Goal: Task Accomplishment & Management: Complete application form

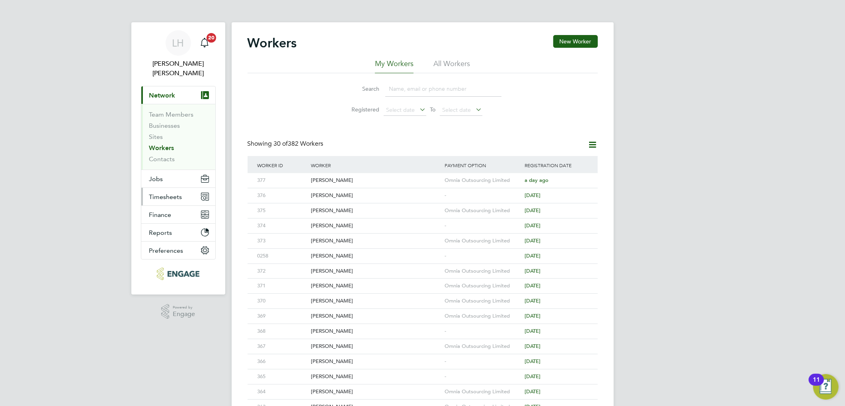
click at [162, 193] on span "Timesheets" at bounding box center [165, 197] width 33 height 8
click at [170, 192] on button "Timesheets" at bounding box center [178, 197] width 74 height 18
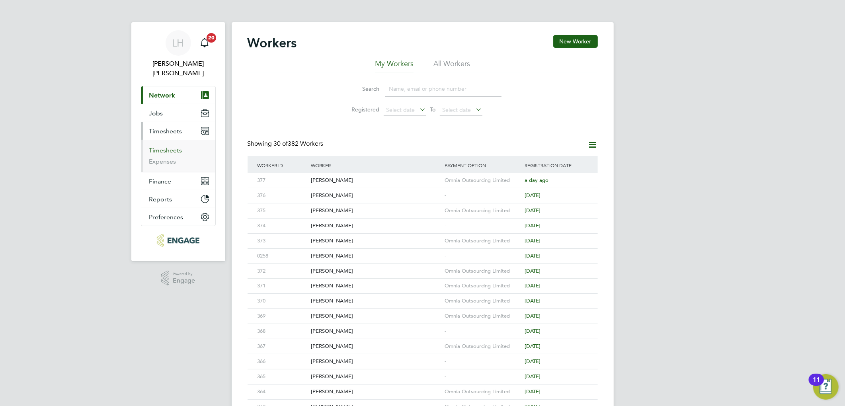
click at [164, 147] on link "Timesheets" at bounding box center [165, 151] width 33 height 8
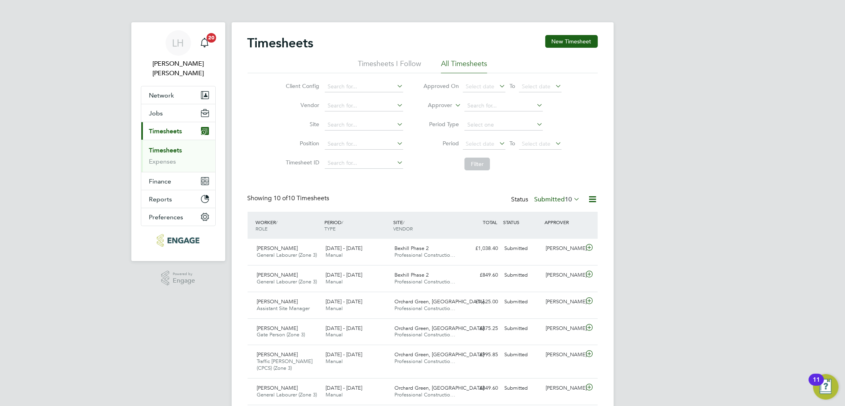
click at [544, 200] on label "Submitted 10" at bounding box center [558, 199] width 46 height 8
click at [547, 248] on li "Approved" at bounding box center [547, 247] width 37 height 11
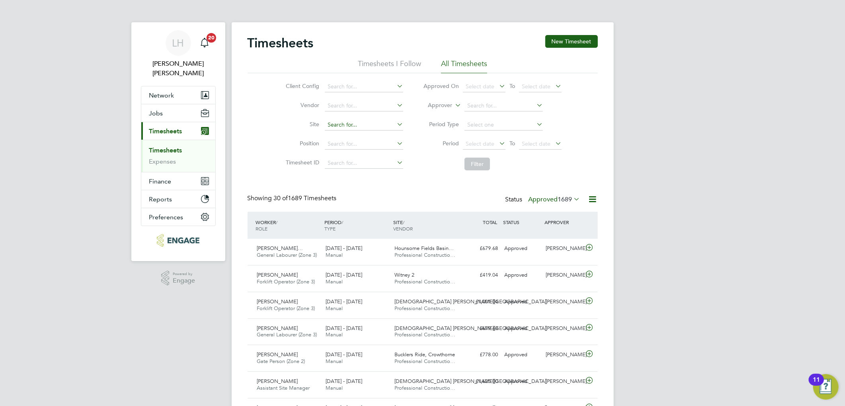
click at [342, 125] on input at bounding box center [364, 124] width 78 height 11
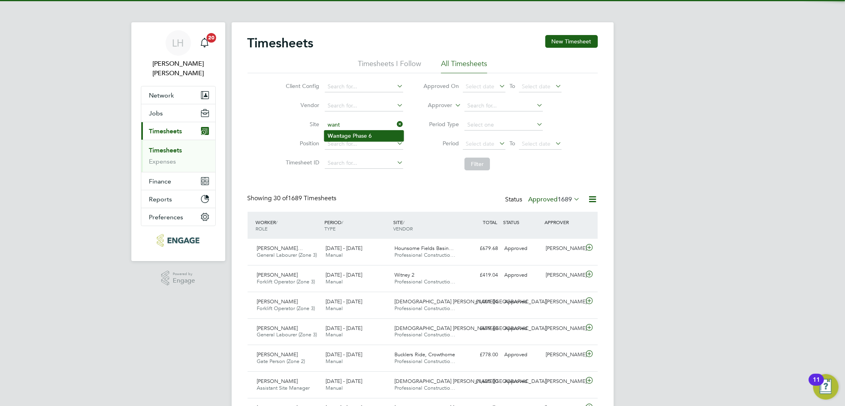
click at [344, 135] on li "Want age Phase 6" at bounding box center [363, 136] width 79 height 11
type input "Wantage Phase 6"
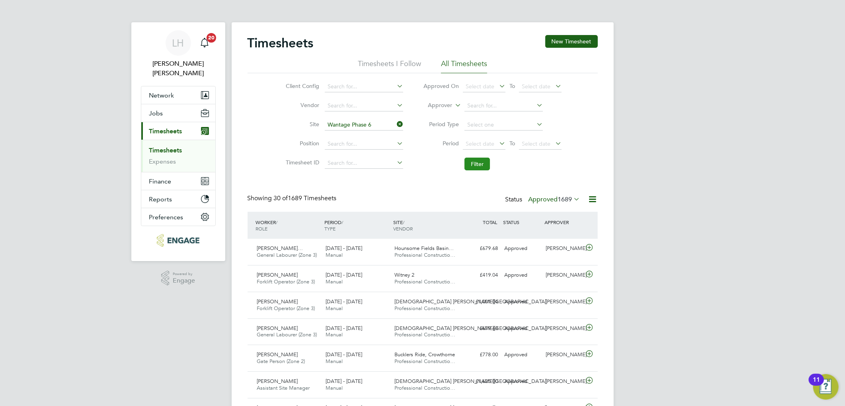
click at [474, 160] on button "Filter" at bounding box center [477, 164] width 25 height 13
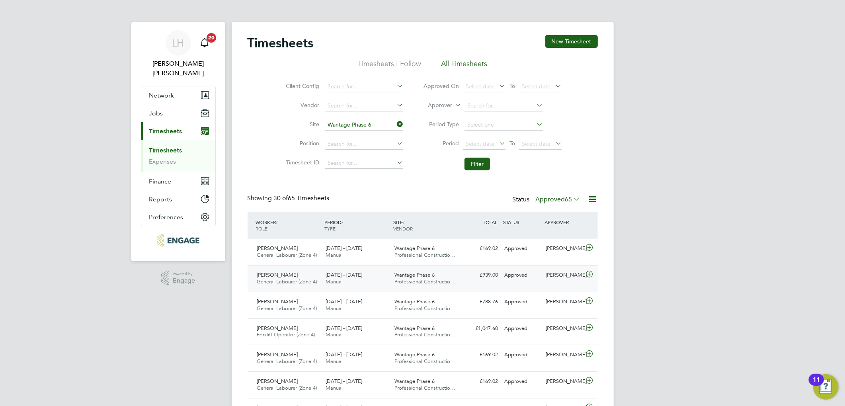
click at [447, 282] on span "Professional Constructio…" at bounding box center [425, 281] width 61 height 7
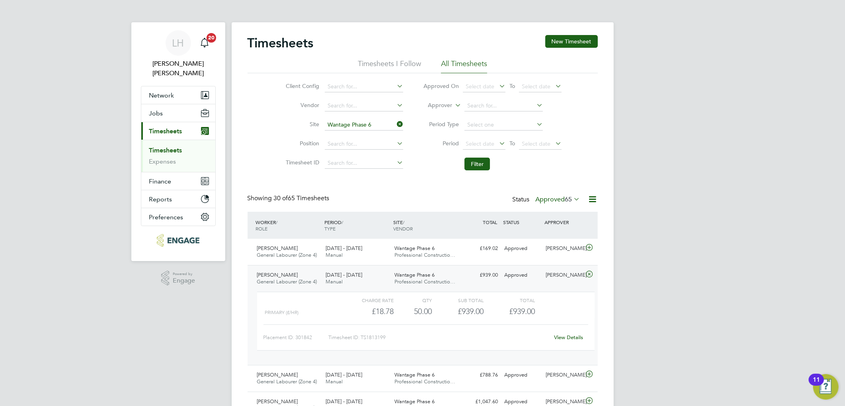
click at [568, 335] on link "View Details" at bounding box center [568, 337] width 29 height 7
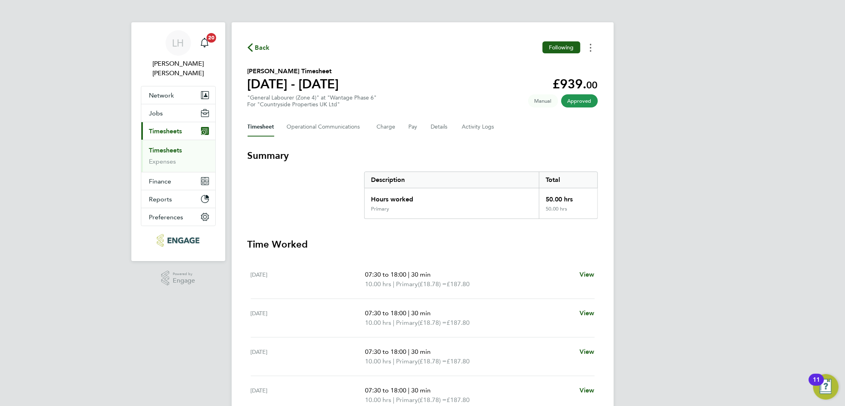
click at [592, 49] on button "Timesheets Menu" at bounding box center [591, 47] width 14 height 12
click at [454, 82] on section "[PERSON_NAME] Timesheet [DATE] - [DATE] £939. 00 "General Labourer (Zone 4)" at…" at bounding box center [423, 86] width 350 height 41
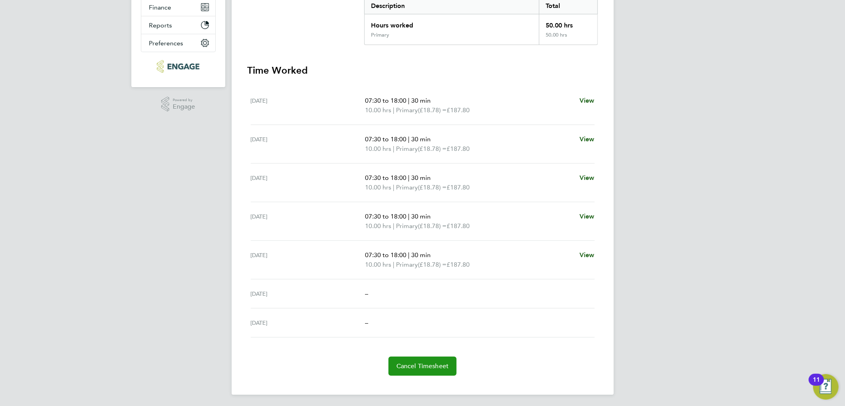
click at [422, 363] on span "Cancel Timesheet" at bounding box center [423, 366] width 53 height 8
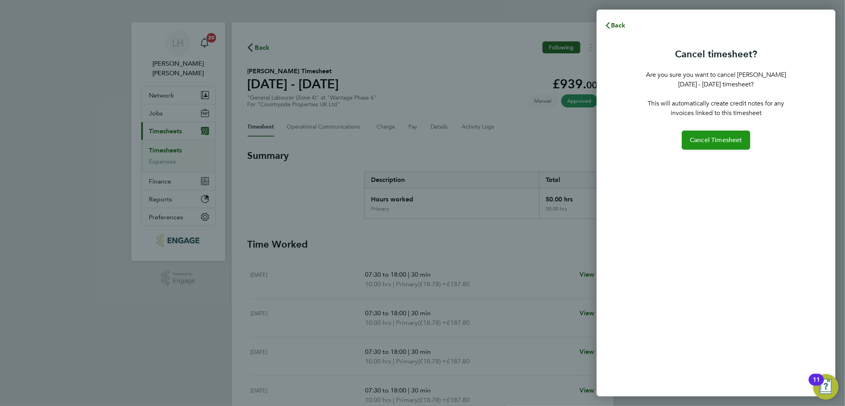
click at [719, 140] on span "Cancel Timesheet" at bounding box center [716, 140] width 53 height 8
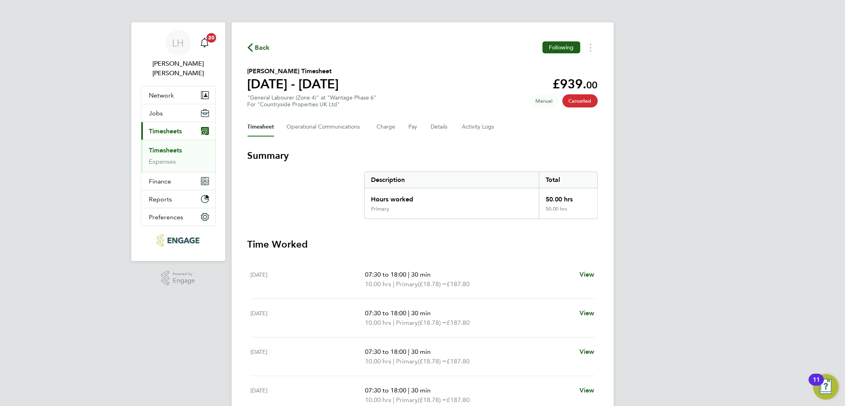
click at [273, 46] on div "Back Following" at bounding box center [423, 47] width 350 height 12
click at [248, 53] on svg-icon "button" at bounding box center [250, 50] width 5 height 8
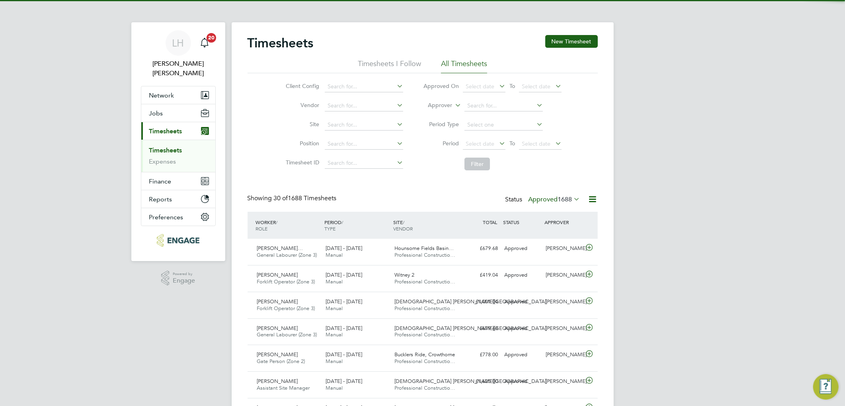
click at [581, 42] on button "New Timesheet" at bounding box center [571, 41] width 53 height 13
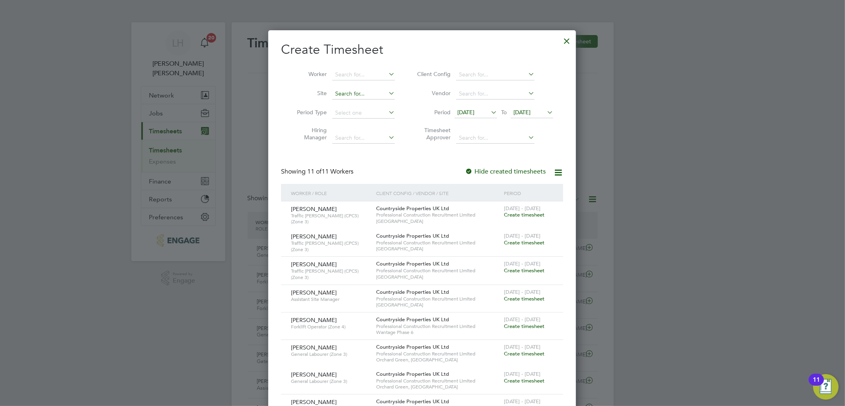
click at [354, 90] on input at bounding box center [363, 93] width 63 height 11
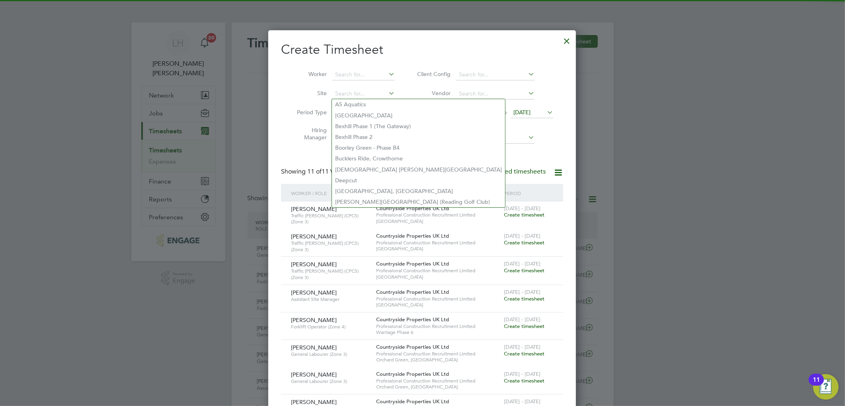
click at [301, 92] on label "Site" at bounding box center [309, 93] width 36 height 7
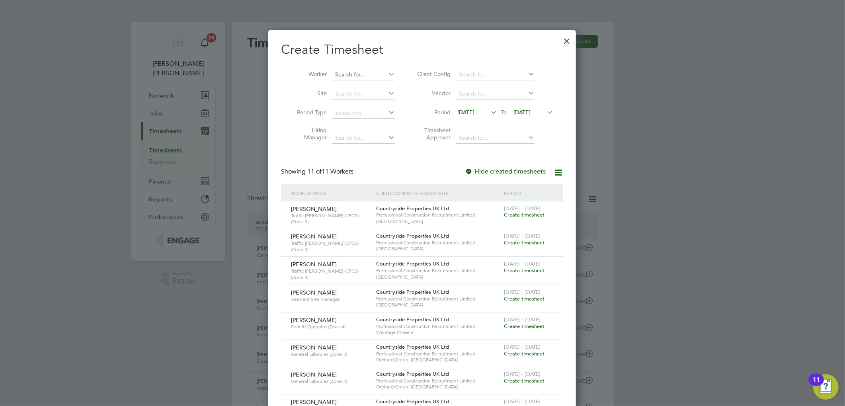
click at [363, 73] on input at bounding box center [363, 74] width 63 height 11
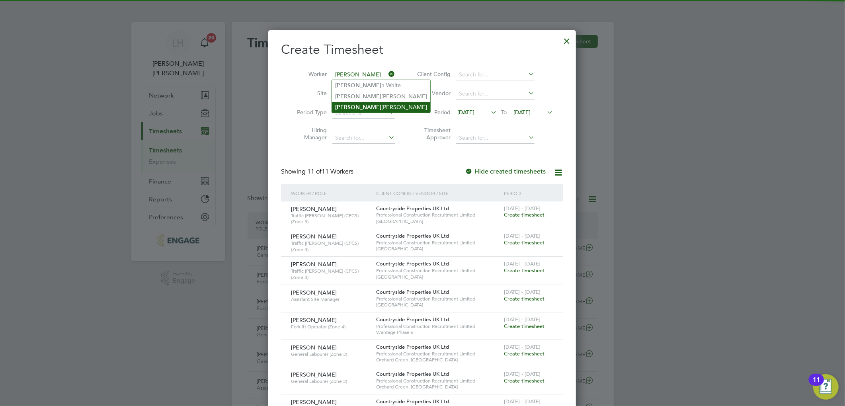
click at [357, 108] on li "Leo Pusey" at bounding box center [381, 107] width 98 height 11
type input "[PERSON_NAME]"
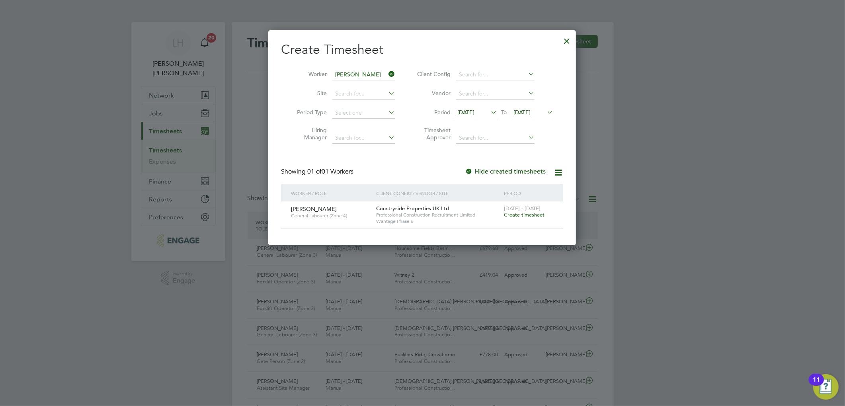
click at [524, 213] on span "Create timesheet" at bounding box center [524, 214] width 41 height 7
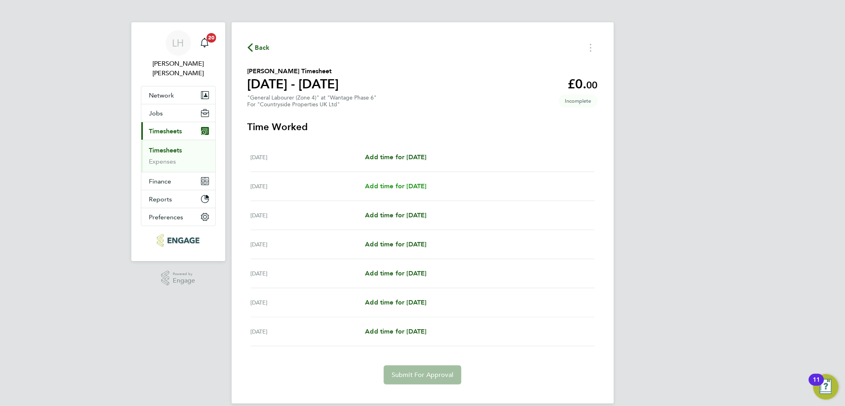
click at [396, 187] on span "Add time for Tue 26 Aug" at bounding box center [395, 186] width 61 height 8
select select "30"
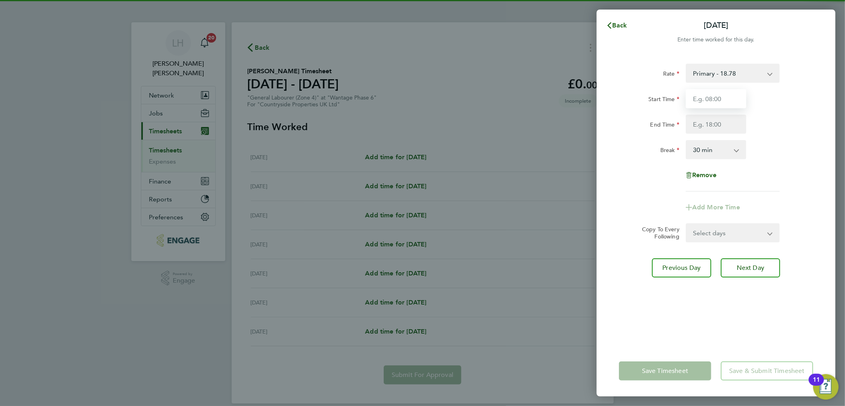
drag, startPoint x: 715, startPoint y: 98, endPoint x: 719, endPoint y: 108, distance: 10.7
click at [715, 98] on input "Start Time" at bounding box center [716, 98] width 61 height 19
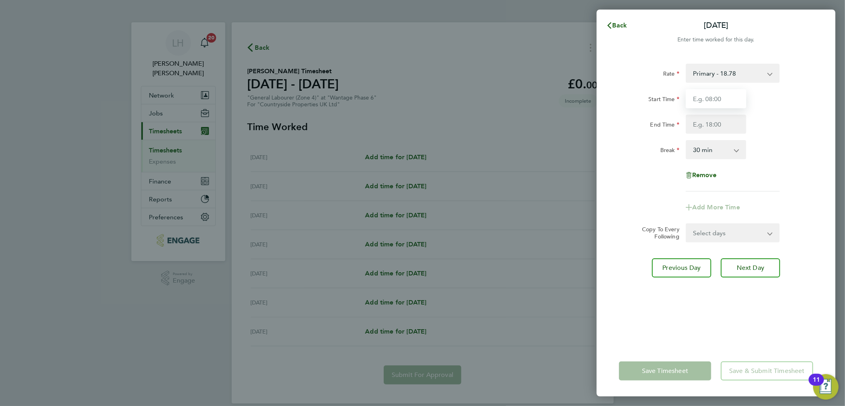
type input "07:30"
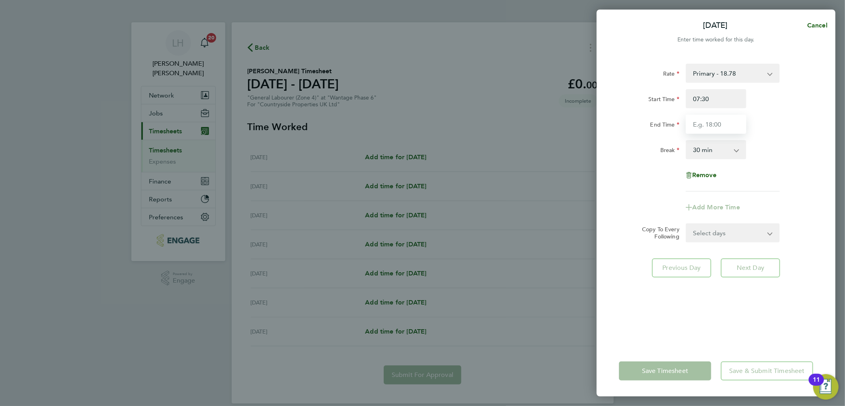
click at [721, 124] on input "End Time" at bounding box center [716, 124] width 61 height 19
type input "18:00"
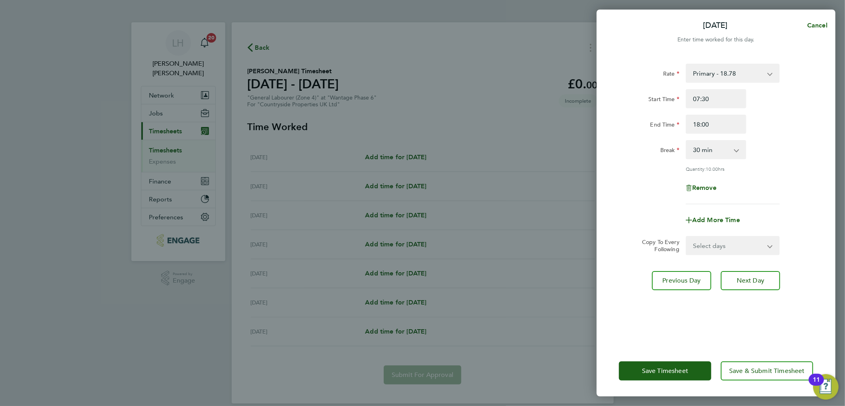
click at [789, 141] on div "Break 0 min 15 min 30 min 45 min 60 min 75 min 90 min" at bounding box center [716, 149] width 201 height 19
click at [714, 239] on select "Select days Day Weekday (Mon-Fri) Weekend (Sat-Sun) Wednesday Thursday Friday S…" at bounding box center [729, 246] width 84 height 18
select select "WEEKDAY"
click at [687, 237] on select "Select days Day Weekday (Mon-Fri) Weekend (Sat-Sun) Wednesday Thursday Friday S…" at bounding box center [729, 246] width 84 height 18
select select "2025-08-31"
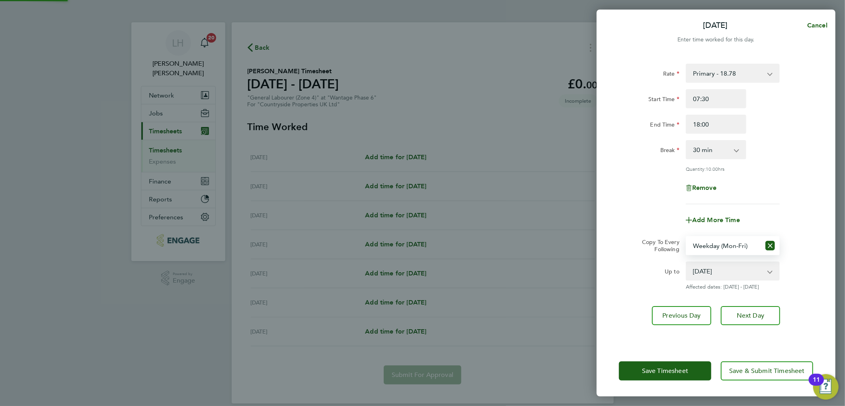
click at [623, 323] on div "Previous Day Next Day" at bounding box center [716, 315] width 194 height 19
click at [645, 364] on button "Save Timesheet" at bounding box center [665, 371] width 92 height 19
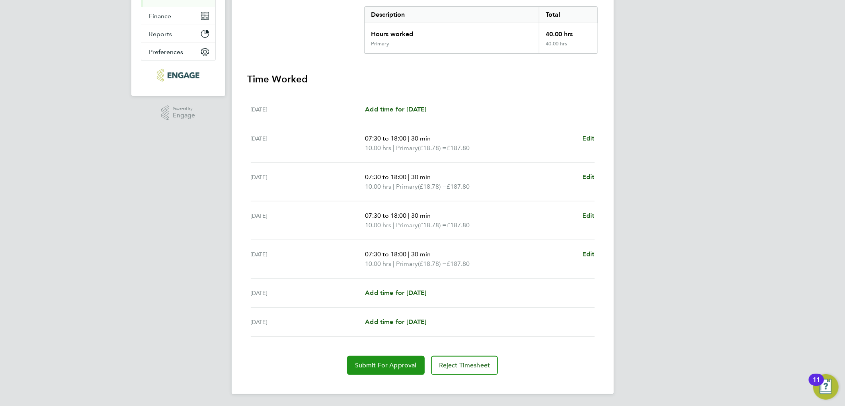
click at [375, 367] on span "Submit For Approval" at bounding box center [386, 366] width 62 height 8
click at [319, 354] on section "Time Worked Mon 25 Aug Add time for Mon 25 Aug Add time for Mon 25 Aug Tue 26 A…" at bounding box center [423, 225] width 350 height 302
